Goal: Transaction & Acquisition: Purchase product/service

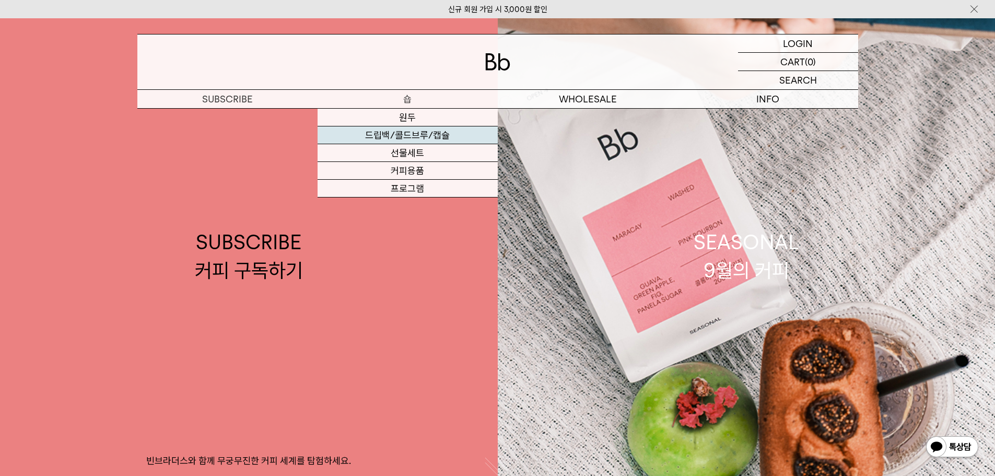
click at [409, 135] on link "드립백/콜드브루/캡슐" at bounding box center [408, 135] width 180 height 18
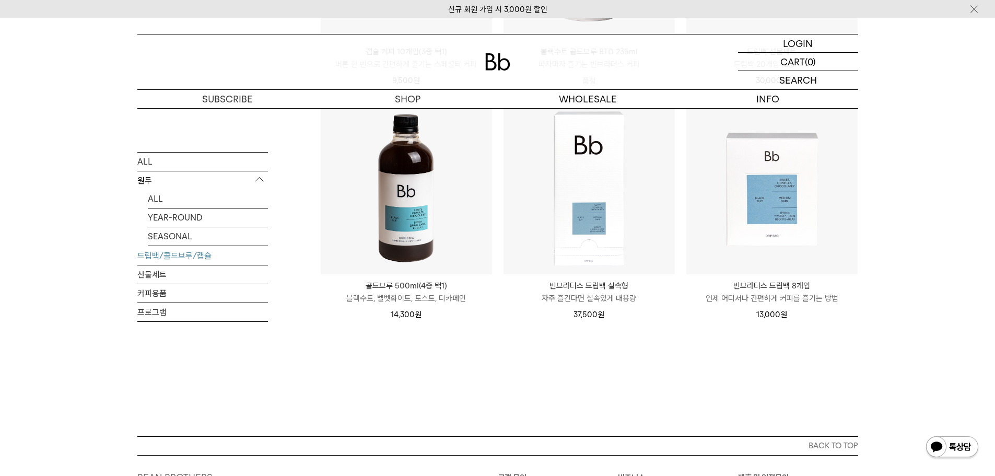
scroll to position [574, 0]
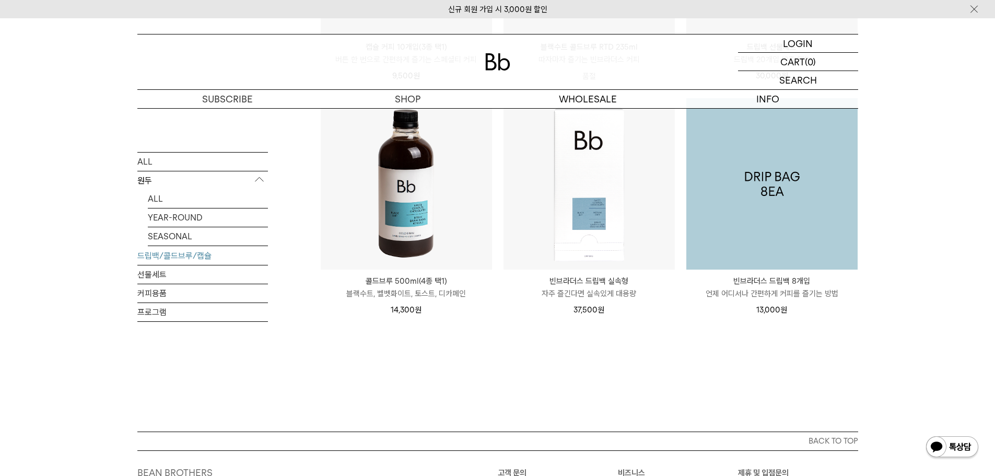
click at [776, 199] on img at bounding box center [771, 183] width 171 height 171
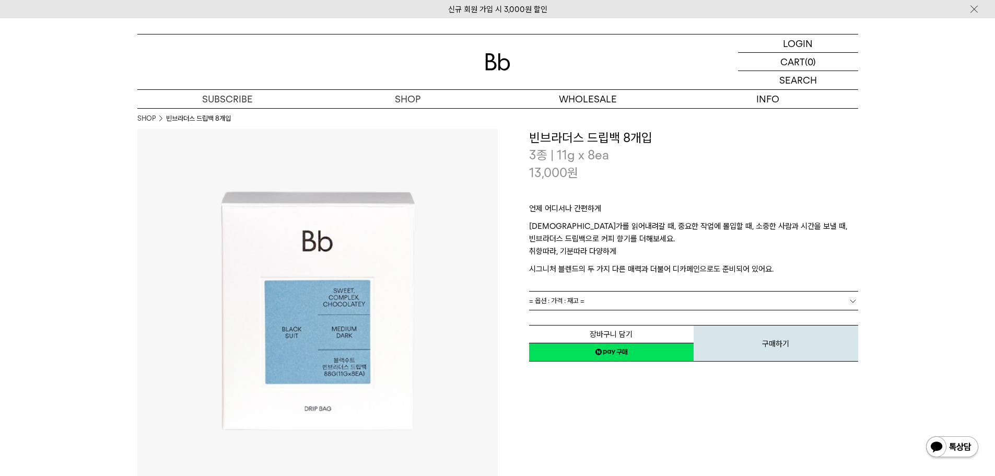
click at [618, 301] on link "= 옵션 : 가격 : 재고 =" at bounding box center [693, 300] width 329 height 18
